Goal: Navigation & Orientation: Find specific page/section

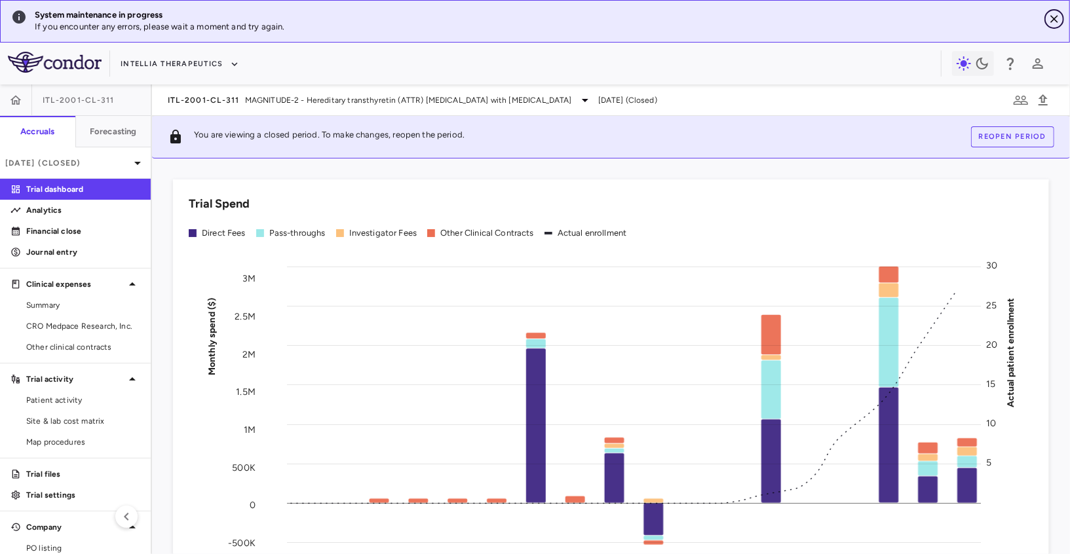
click at [1058, 15] on icon "Close" at bounding box center [1053, 18] width 13 height 13
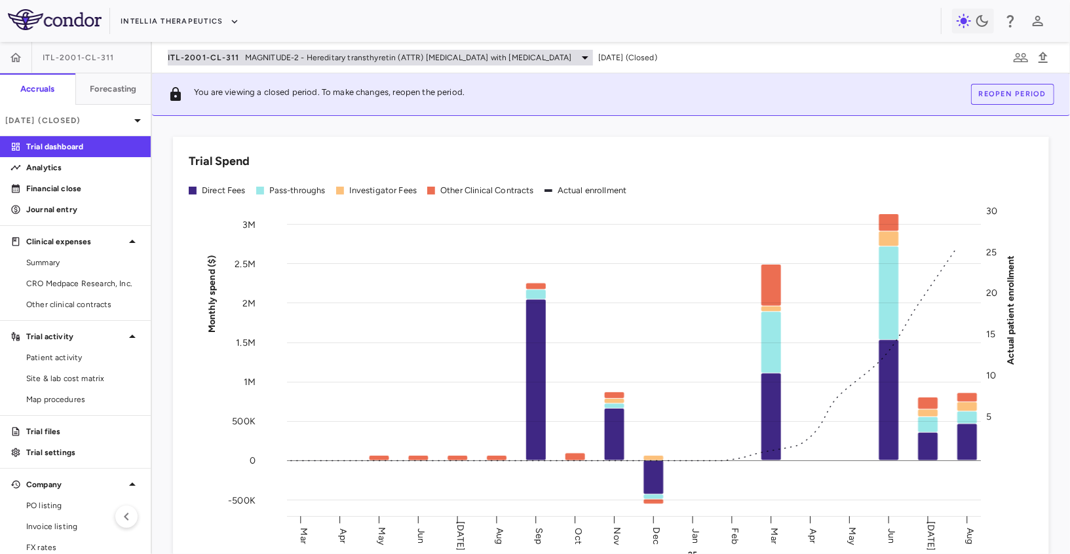
click at [194, 51] on div "ITL-2001-CL-311 MAGNITUDE-2 - Hereditary transthyretin (ATTR) [MEDICAL_DATA] wi…" at bounding box center [380, 58] width 425 height 16
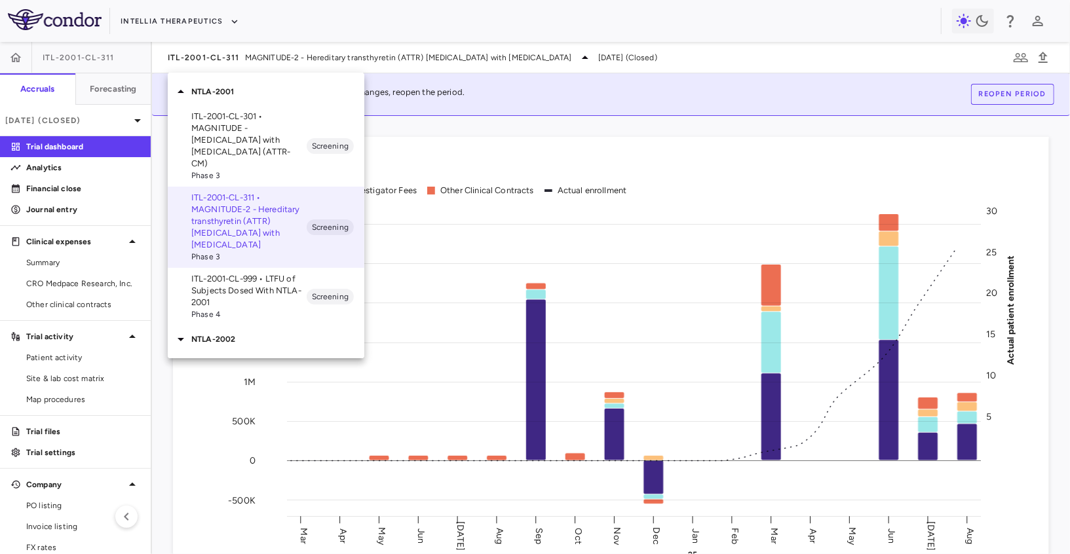
click at [217, 150] on p "ITL-2001-CL-301 • MAGNITUDE - [MEDICAL_DATA] with [MEDICAL_DATA] (ATTR-CM)" at bounding box center [248, 140] width 115 height 59
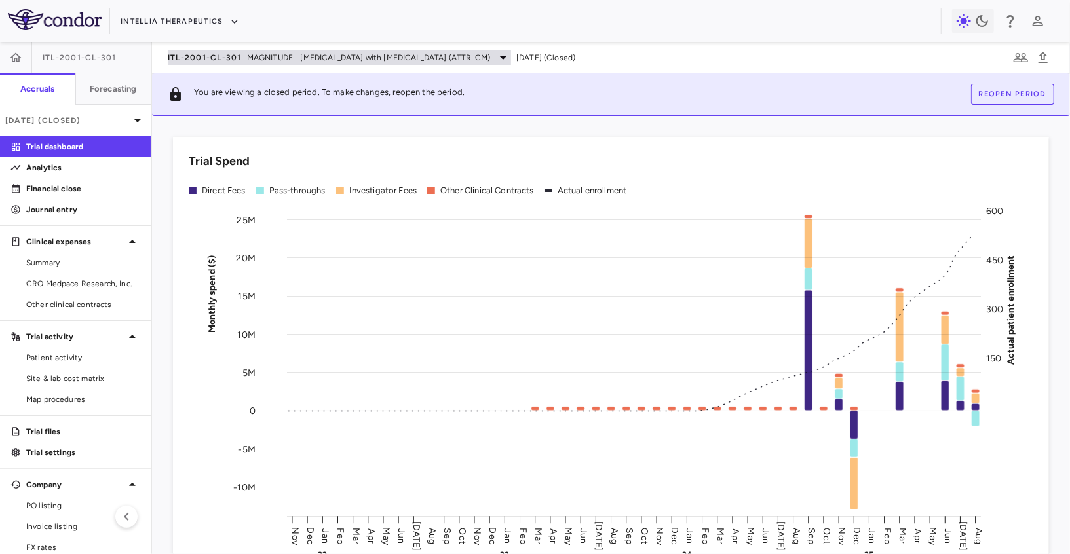
click at [227, 62] on span "ITL-2001-CL-301" at bounding box center [205, 57] width 74 height 10
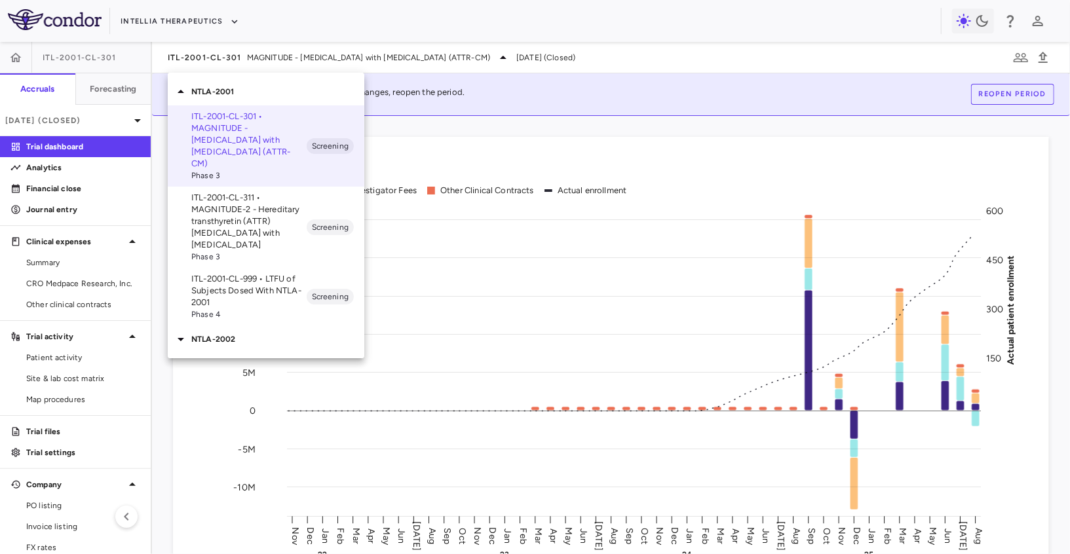
click at [229, 56] on div at bounding box center [535, 277] width 1070 height 554
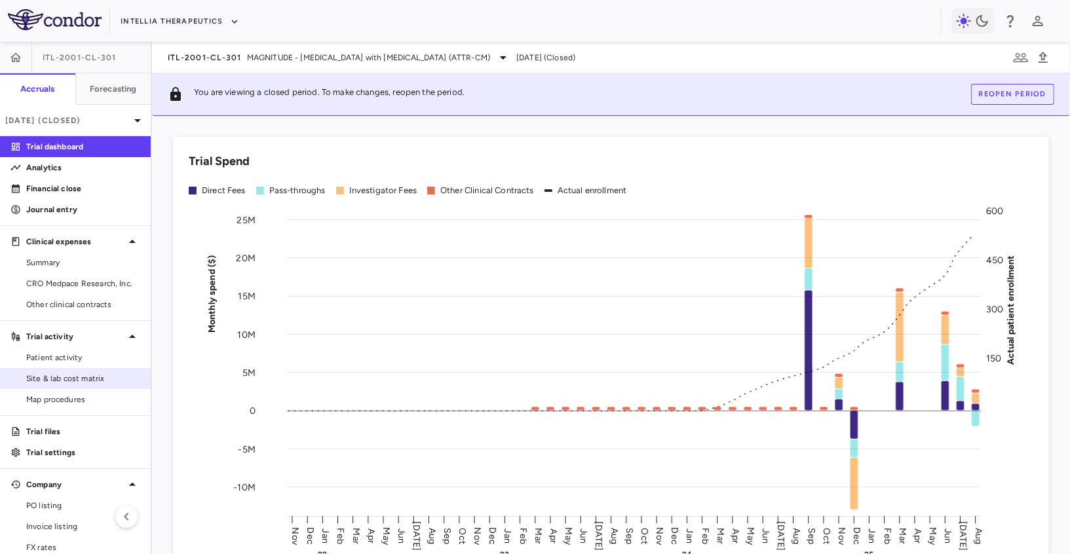
click at [60, 382] on span "Site & lab cost matrix" at bounding box center [83, 379] width 114 height 12
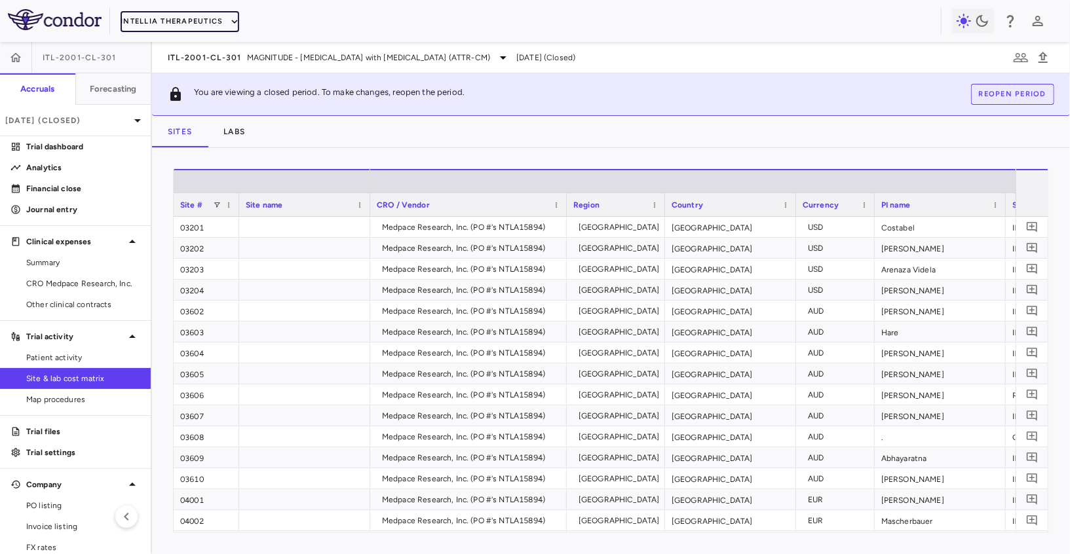
click at [212, 24] on button "Intellia Therapeutics" at bounding box center [180, 21] width 118 height 21
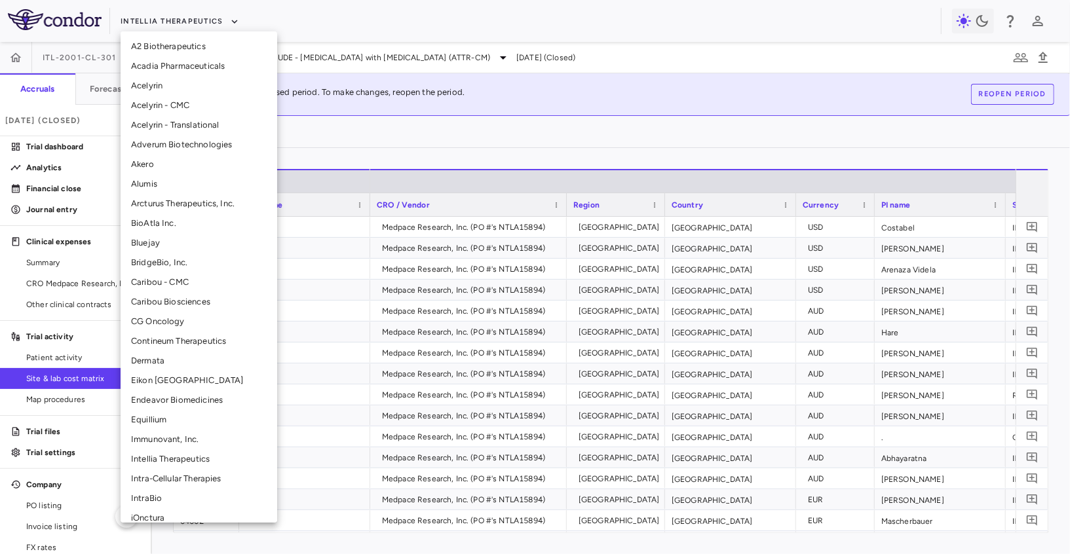
click at [171, 322] on li "CG Oncology" at bounding box center [199, 322] width 157 height 20
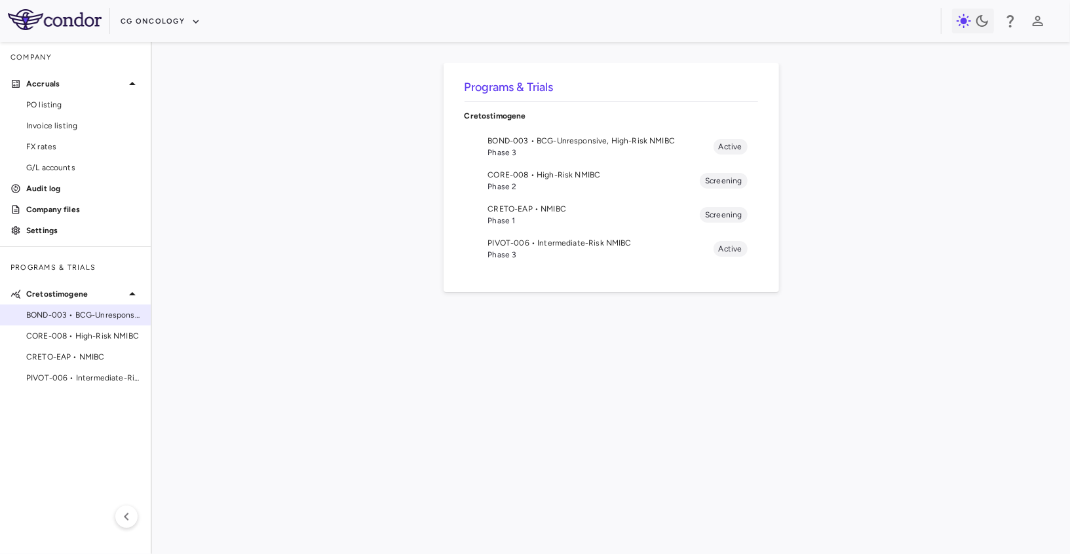
click at [93, 309] on span "BOND-003 • BCG-Unresponsive, High-Risk NMIBC" at bounding box center [83, 315] width 114 height 12
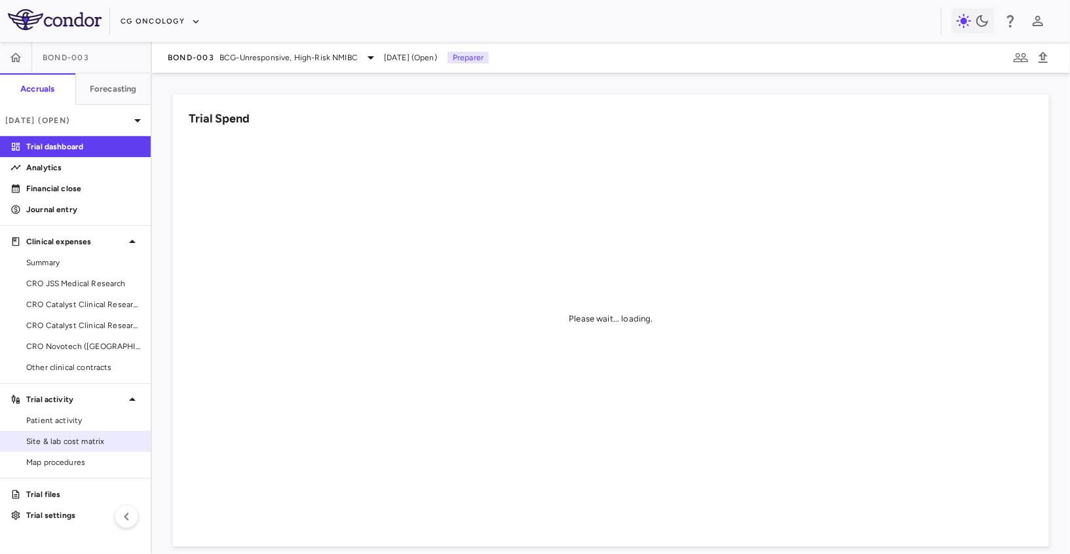
click at [83, 447] on link "Site & lab cost matrix" at bounding box center [75, 442] width 151 height 20
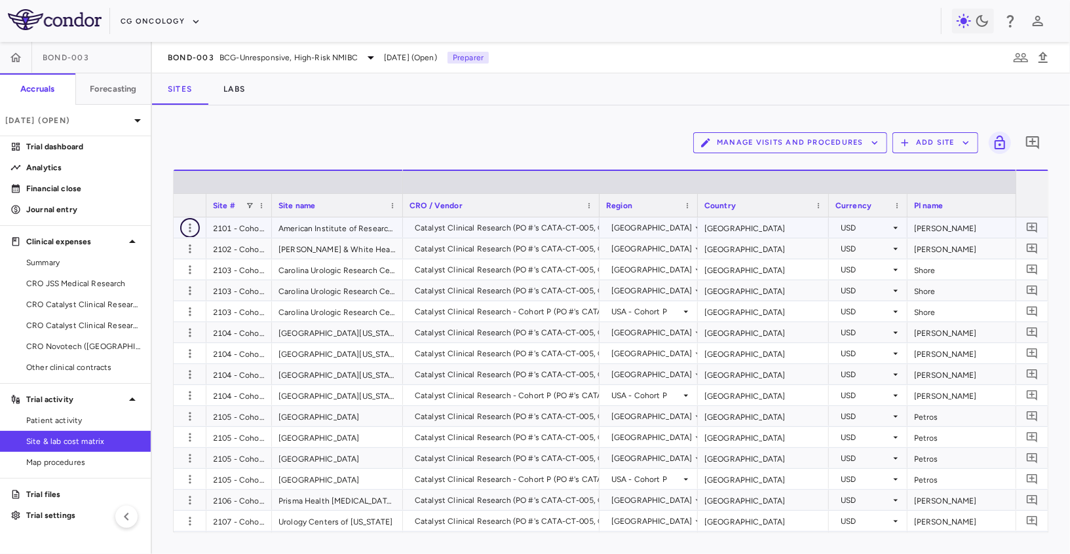
click at [190, 231] on icon "button" at bounding box center [190, 227] width 2 height 9
click at [84, 441] on div at bounding box center [535, 277] width 1070 height 554
click at [67, 496] on p "Trial files" at bounding box center [83, 495] width 114 height 12
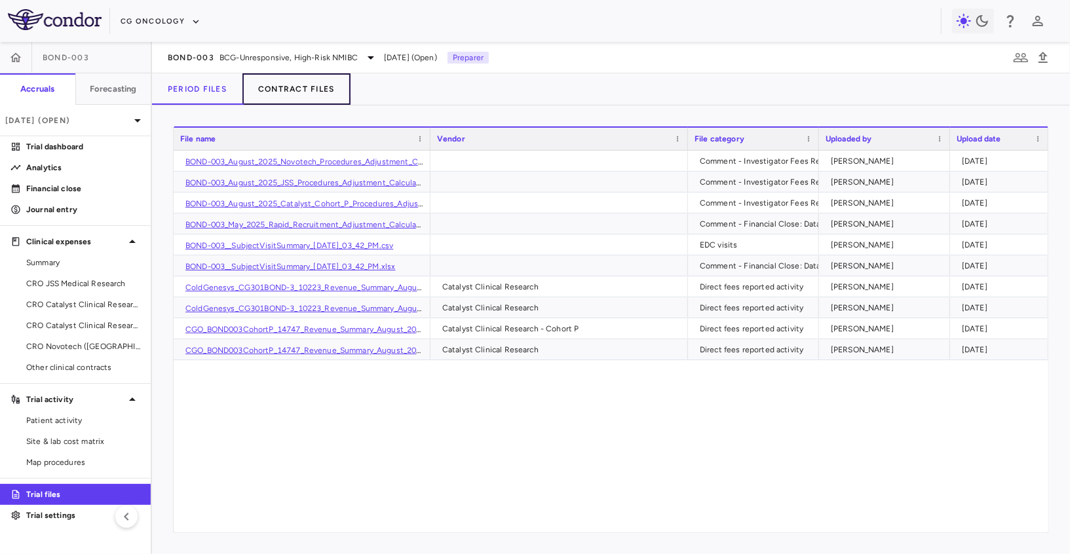
click at [302, 94] on button "Contract Files" at bounding box center [296, 88] width 108 height 31
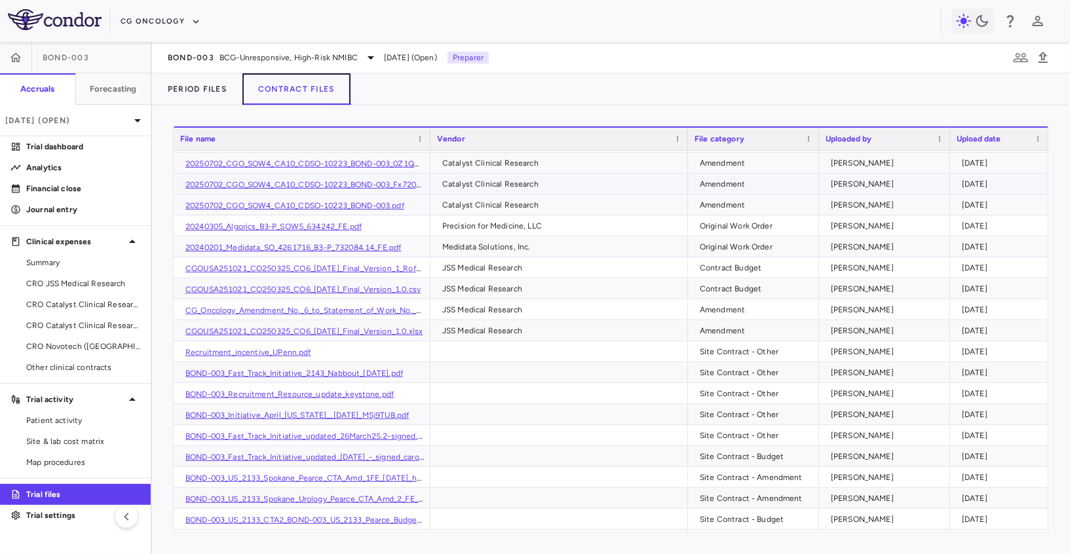
scroll to position [171, 0]
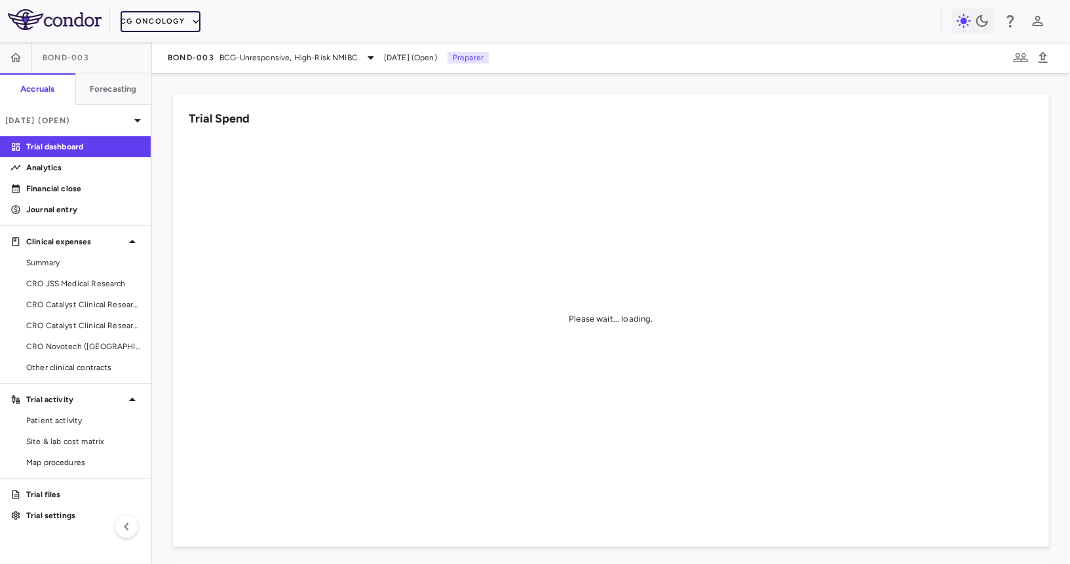
click at [174, 28] on button "CG Oncology" at bounding box center [161, 21] width 80 height 21
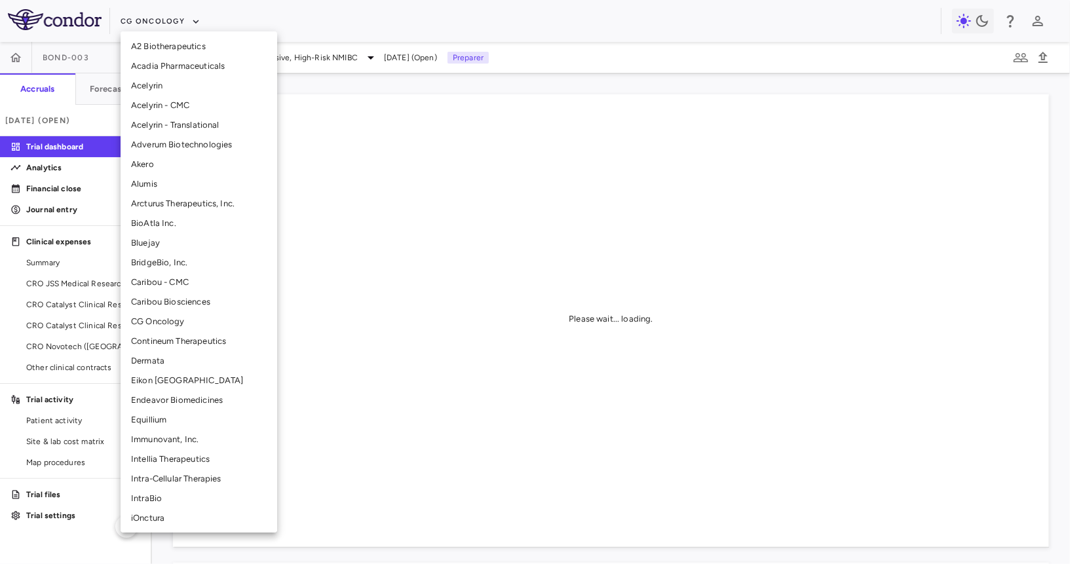
click at [166, 475] on li "Intra-Cellular Therapies" at bounding box center [199, 479] width 157 height 20
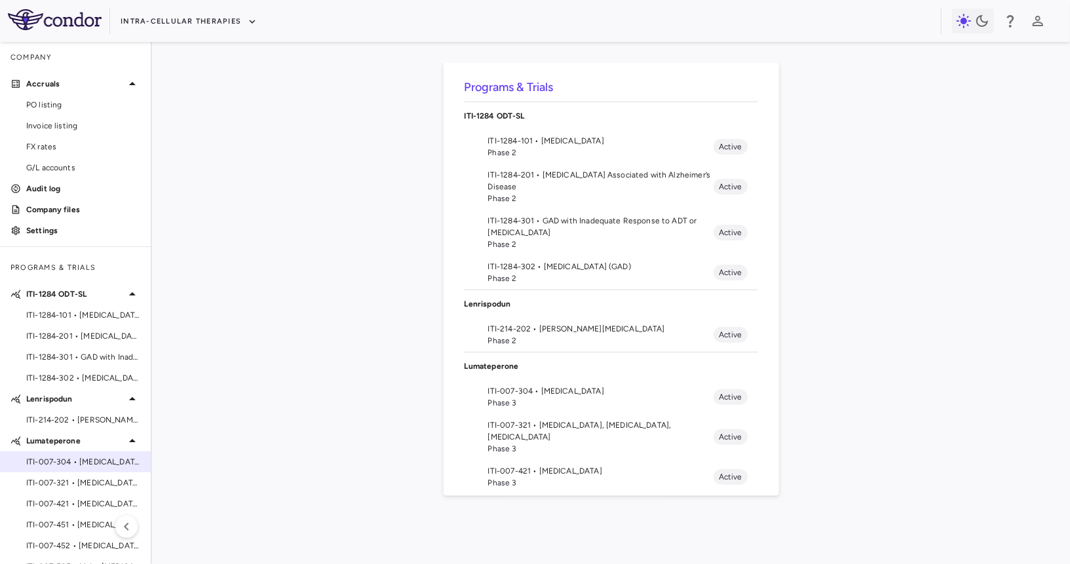
click at [83, 461] on span "ITI-007-304 • [MEDICAL_DATA]" at bounding box center [83, 462] width 114 height 12
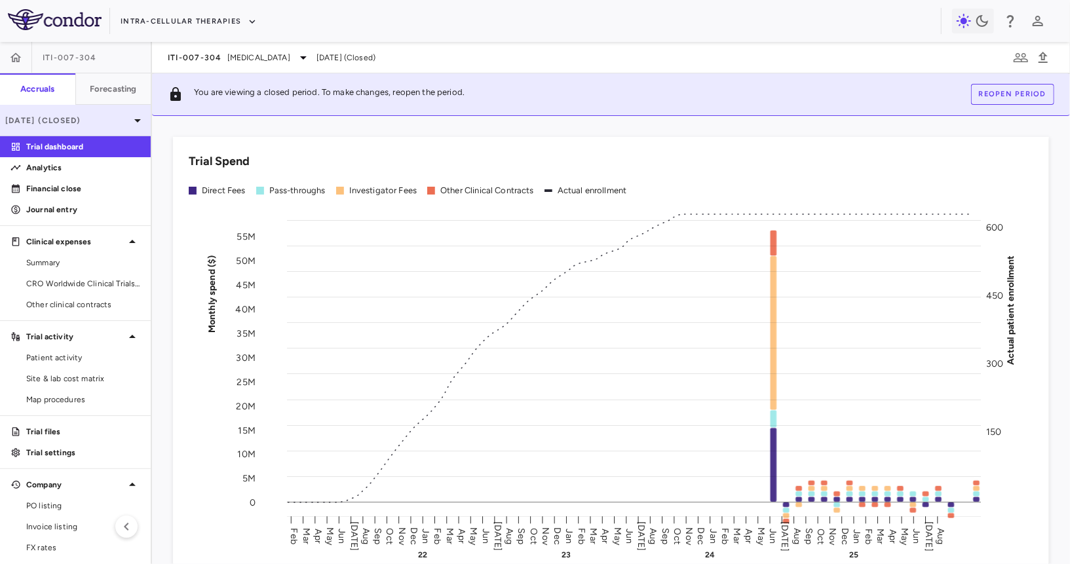
click at [105, 121] on p "[DATE] (Closed)" at bounding box center [67, 121] width 124 height 12
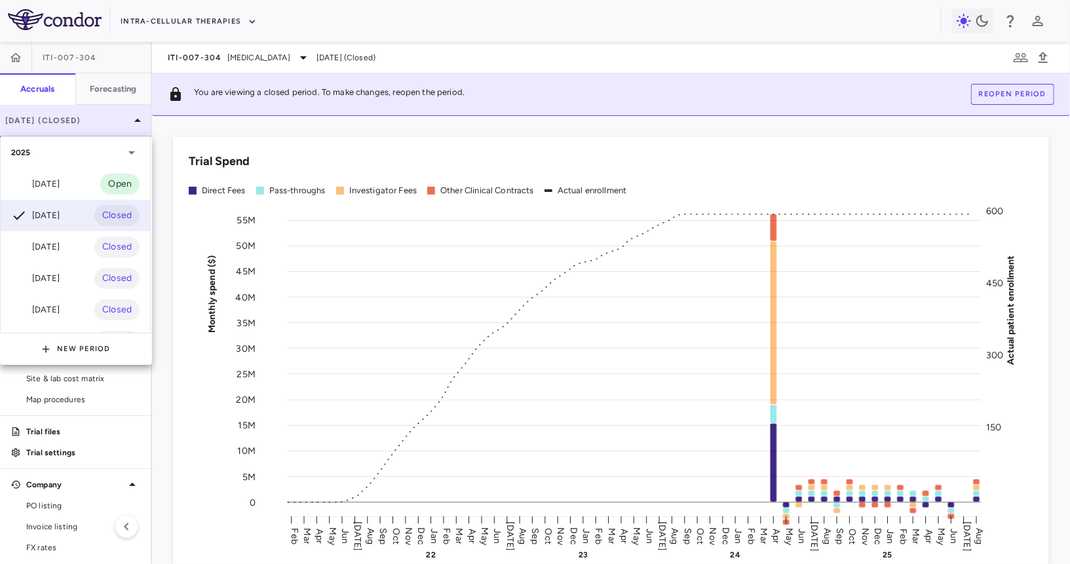
click at [105, 121] on div at bounding box center [535, 282] width 1070 height 564
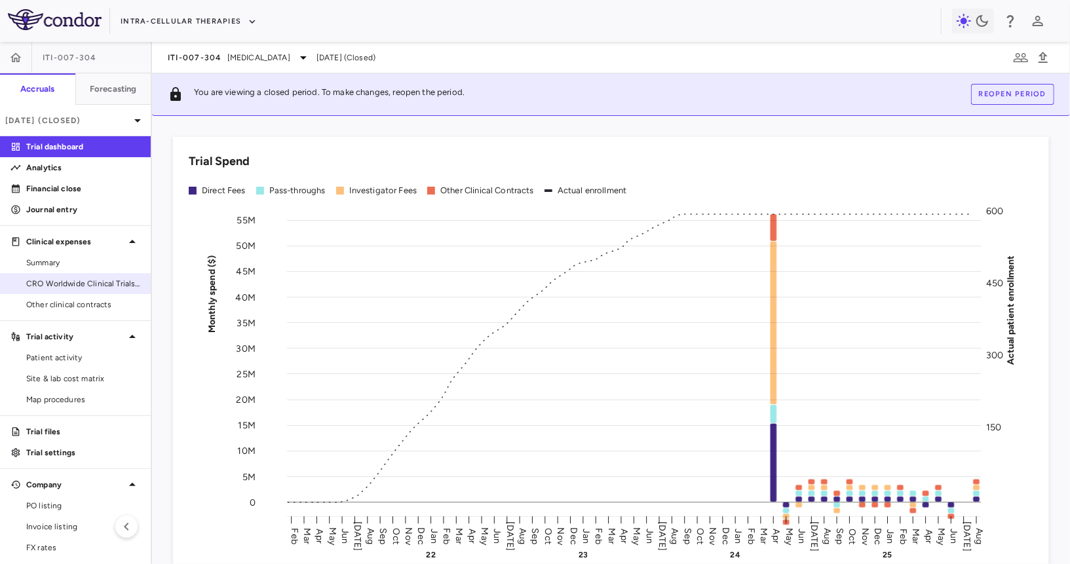
click at [78, 286] on span "CRO Worldwide Clinical Trials, Inc." at bounding box center [83, 284] width 114 height 12
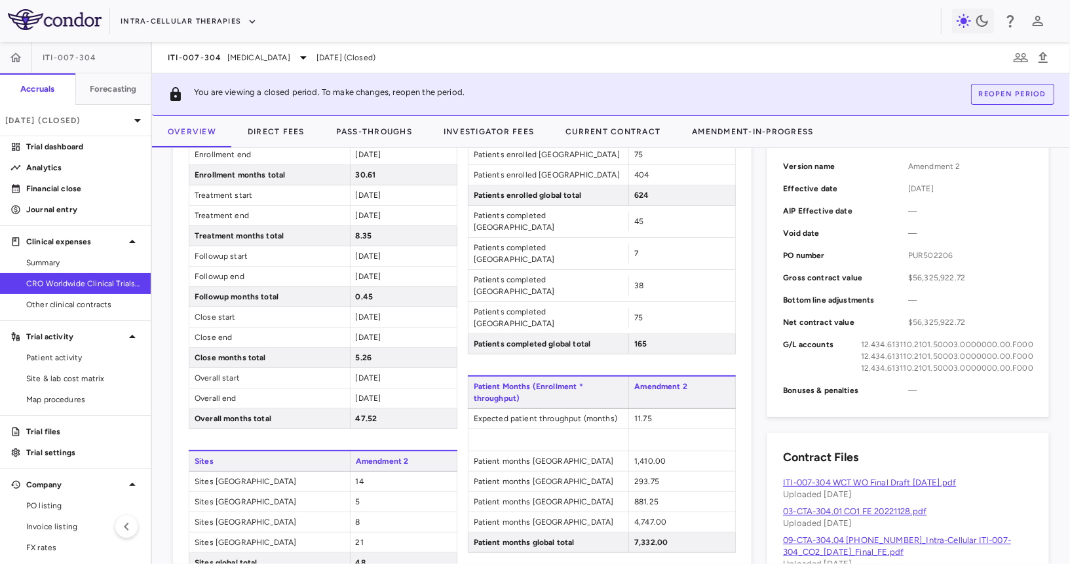
scroll to position [436, 0]
